Goal: Task Accomplishment & Management: Use online tool/utility

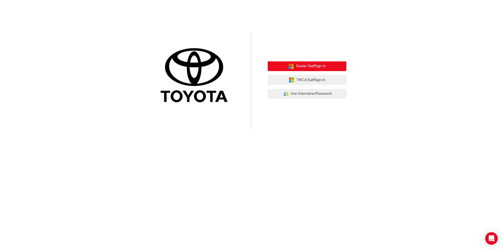
click at [302, 64] on span "Dealer Staff Sign In" at bounding box center [311, 66] width 30 height 6
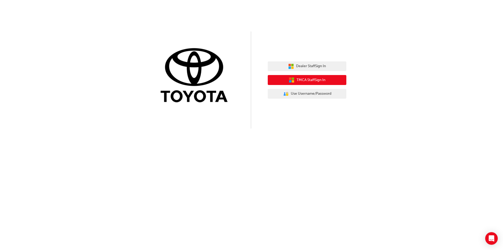
click at [310, 79] on span "TMCA Staff Sign In" at bounding box center [311, 80] width 29 height 6
